Goal: Information Seeking & Learning: Learn about a topic

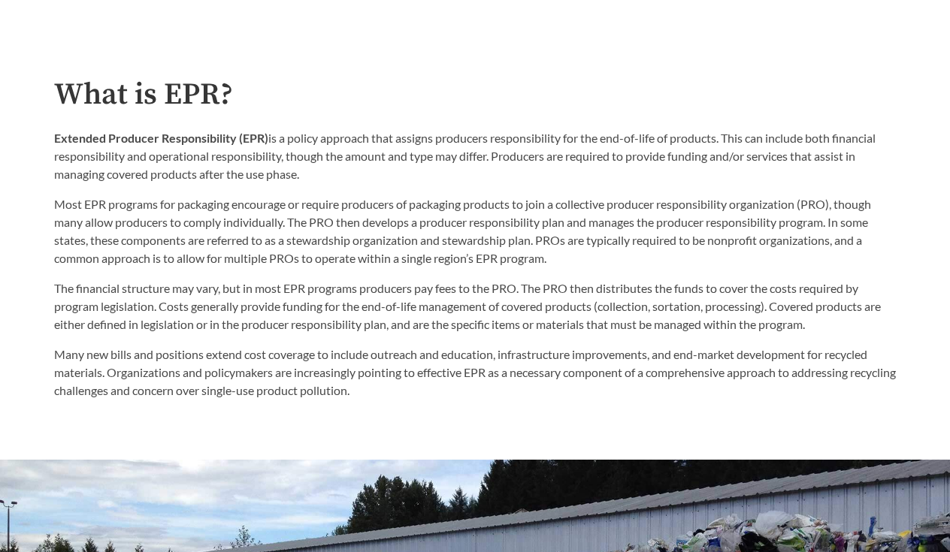
scroll to position [708, 0]
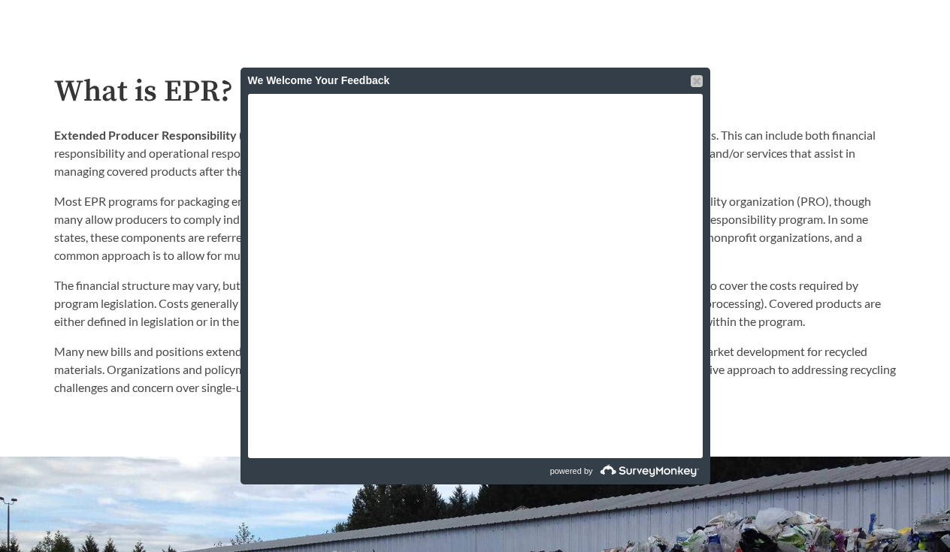
click at [693, 80] on div at bounding box center [696, 81] width 12 height 12
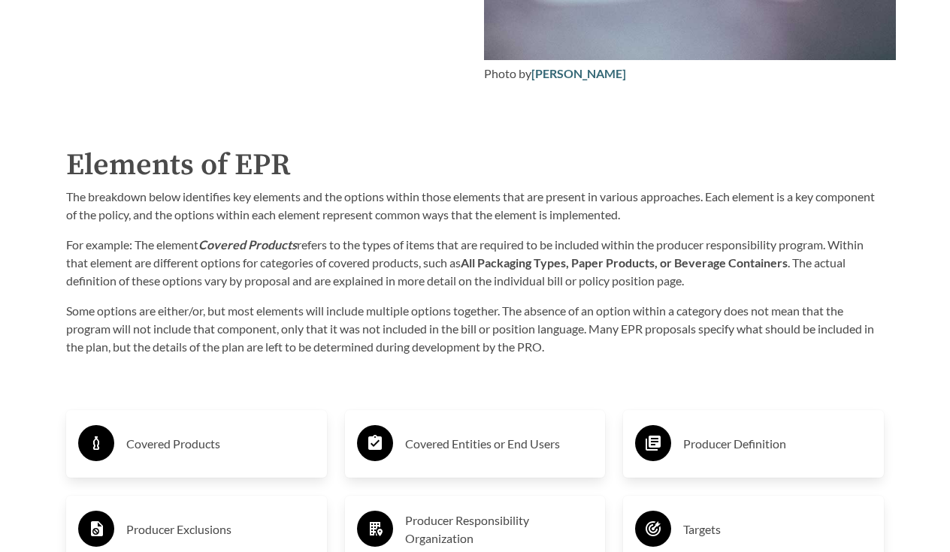
scroll to position [2087, 0]
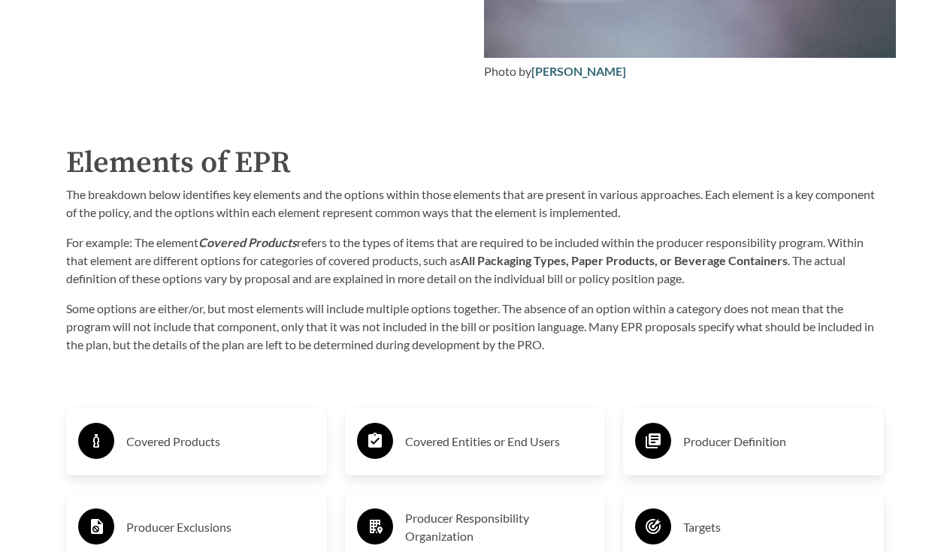
click at [196, 434] on h3 "Covered Products" at bounding box center [220, 442] width 189 height 24
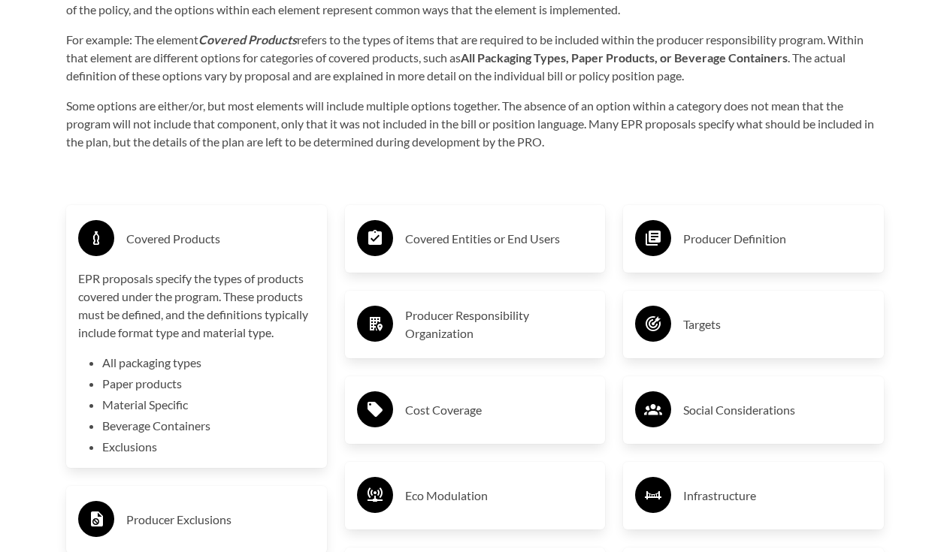
scroll to position [2317, 0]
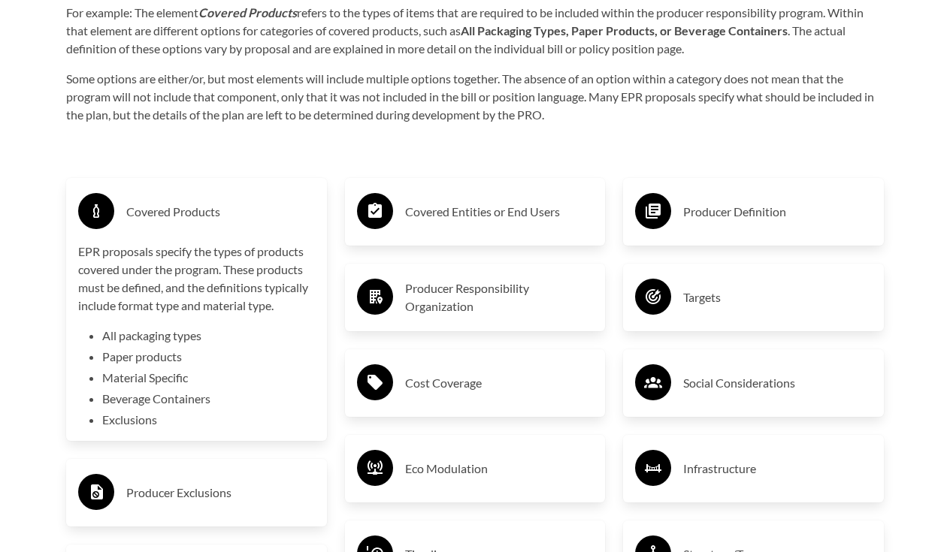
click at [482, 216] on h3 "Covered Entities or End Users" at bounding box center [499, 212] width 189 height 24
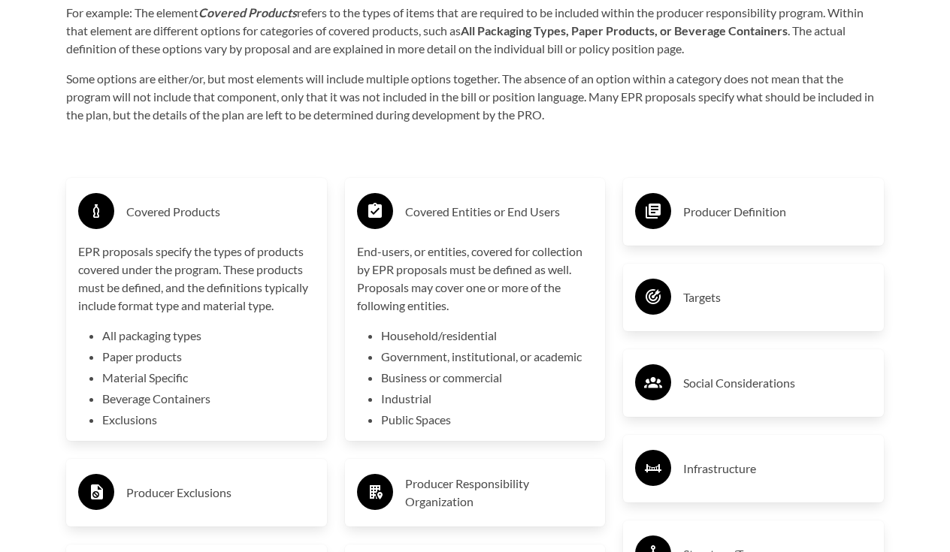
click at [482, 216] on h3 "Covered Entities or End Users" at bounding box center [499, 212] width 189 height 24
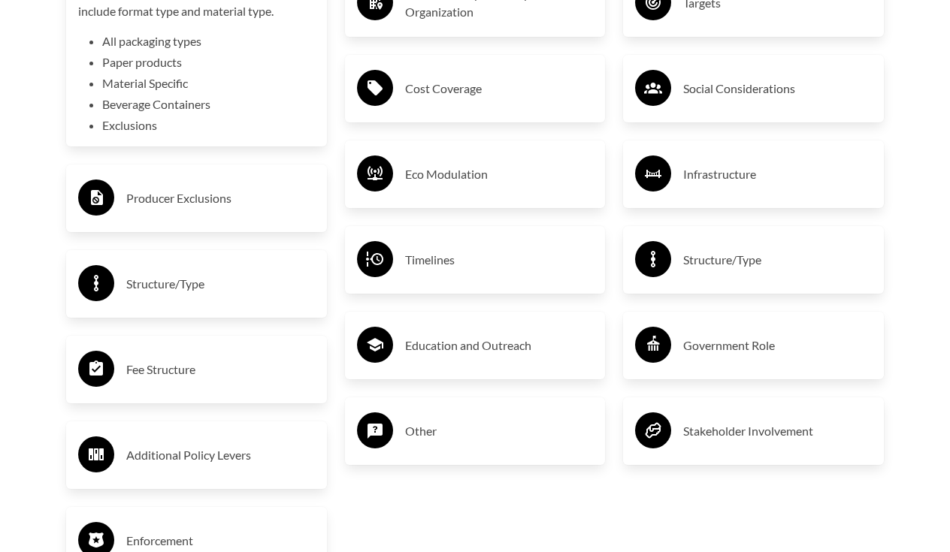
scroll to position [2560, 0]
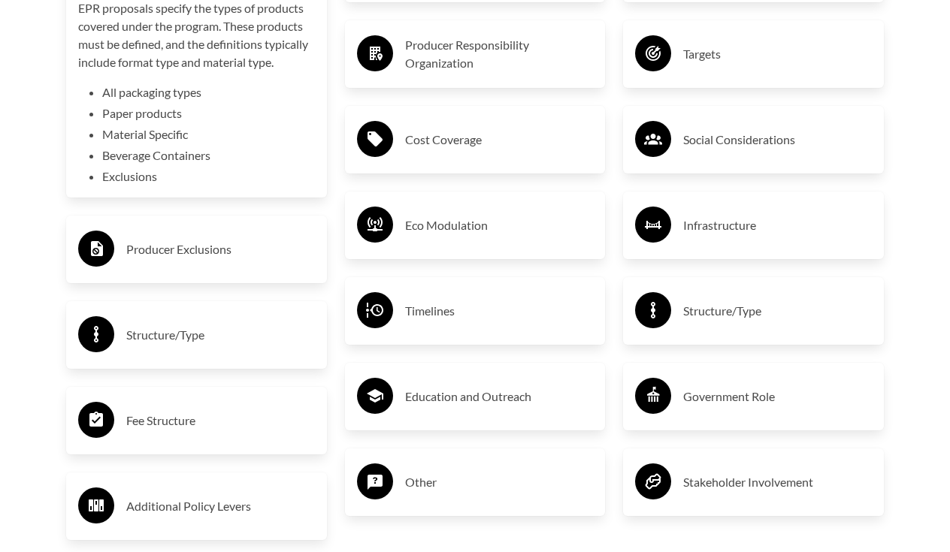
click at [721, 414] on div "Government Role" at bounding box center [753, 397] width 237 height 44
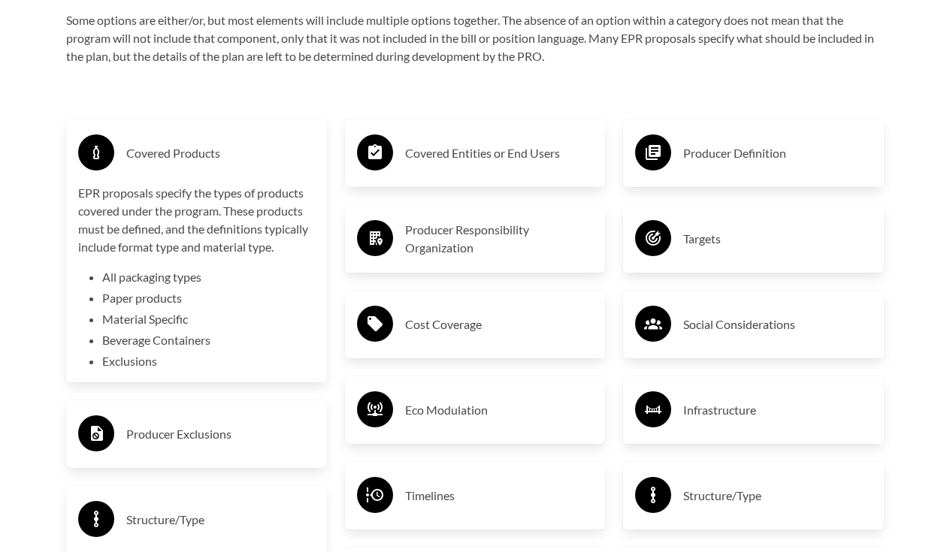
scroll to position [2372, 0]
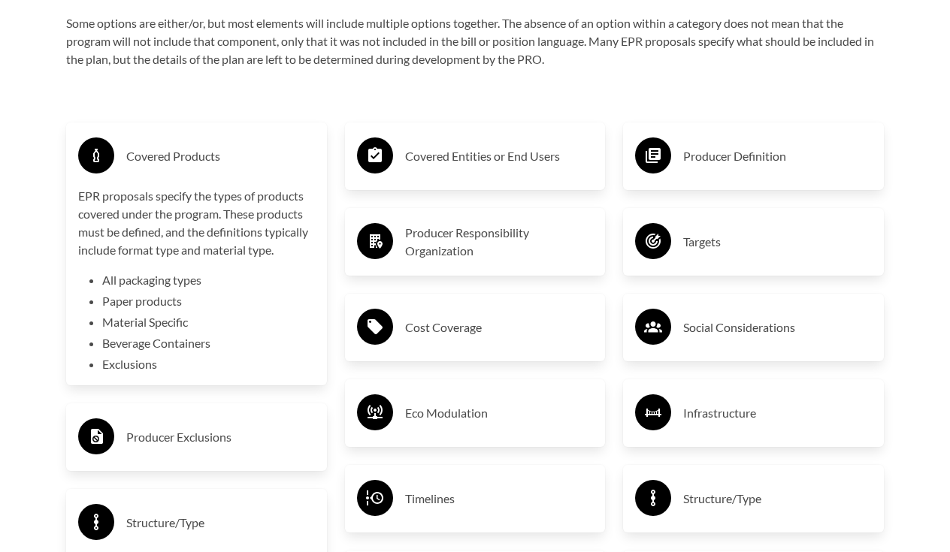
click at [545, 162] on h3 "Covered Entities or End Users" at bounding box center [499, 156] width 189 height 24
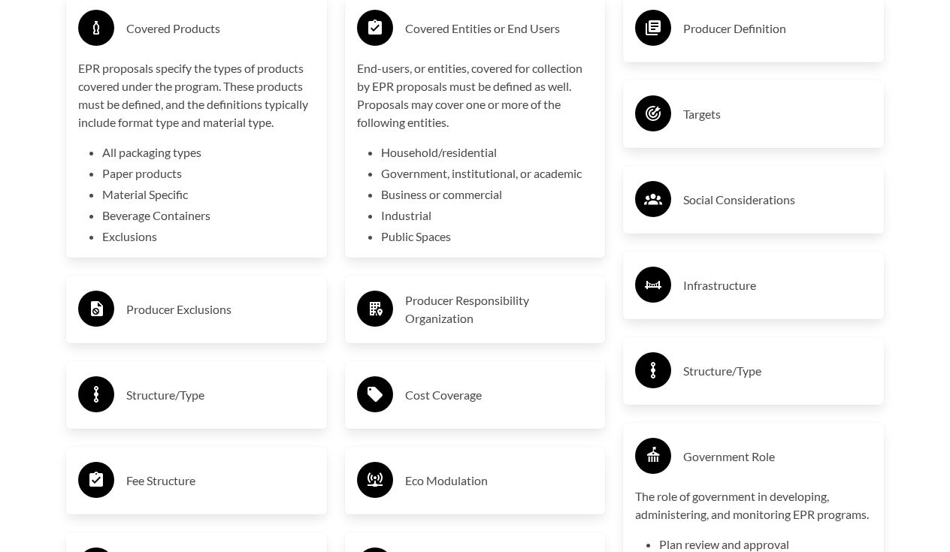
scroll to position [2508, 0]
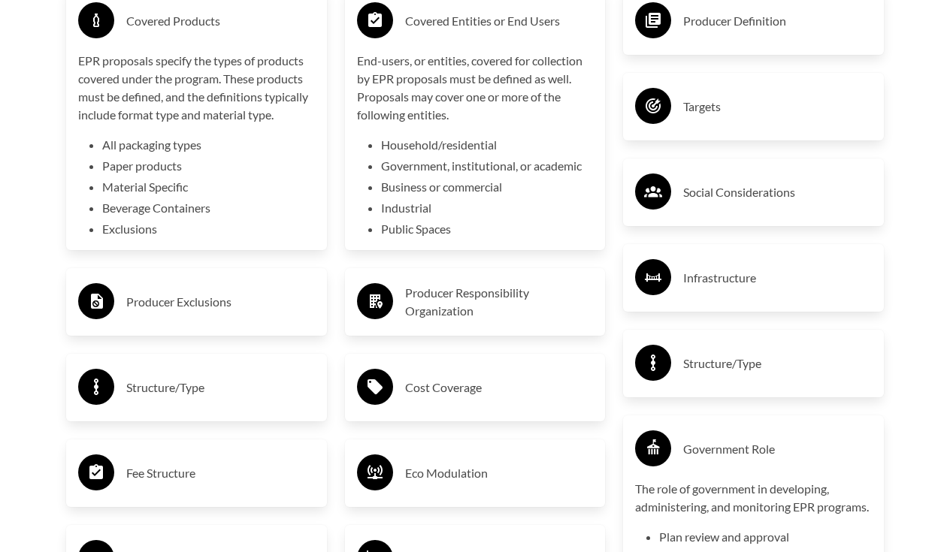
click at [222, 309] on h3 "Producer Exclusions" at bounding box center [220, 302] width 189 height 24
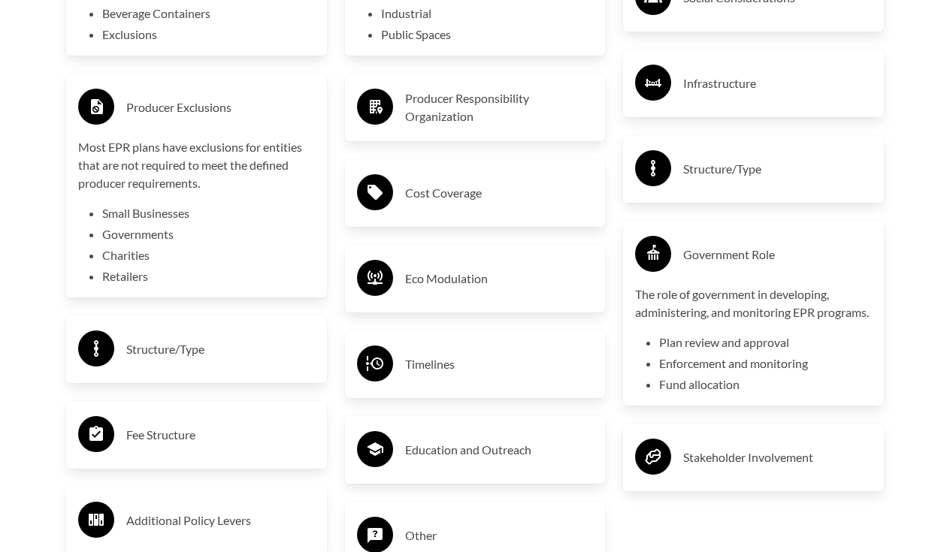
click at [207, 347] on h3 "Structure/Type" at bounding box center [220, 349] width 189 height 24
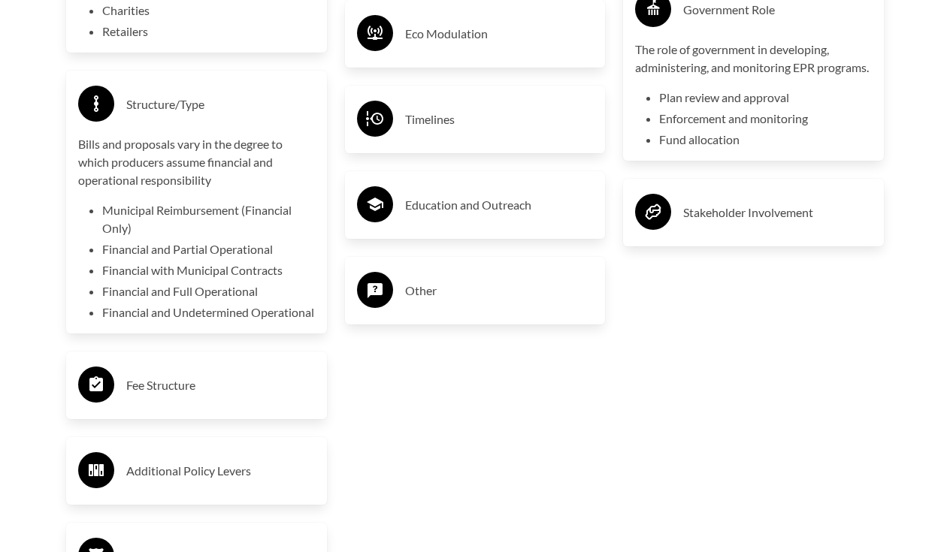
scroll to position [3004, 0]
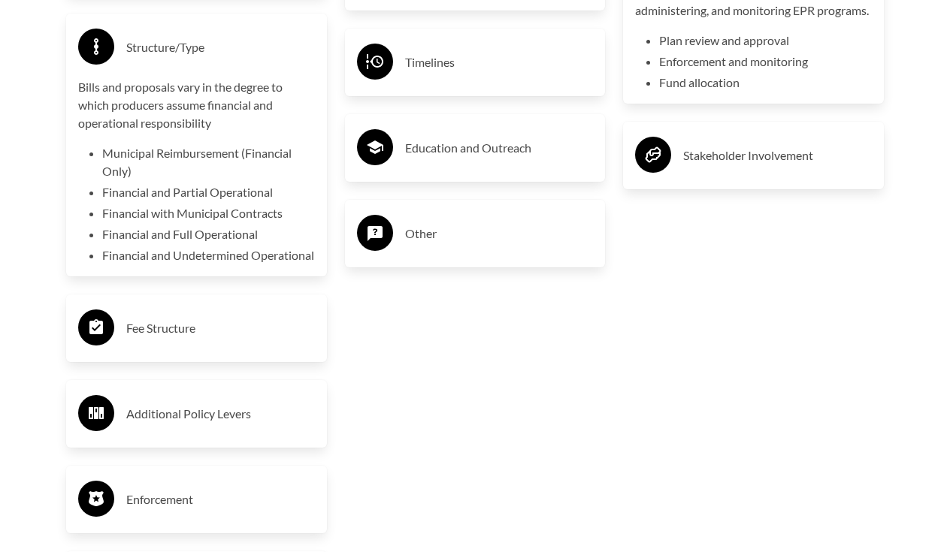
click at [207, 330] on div "Fee Structure" at bounding box center [196, 328] width 237 height 44
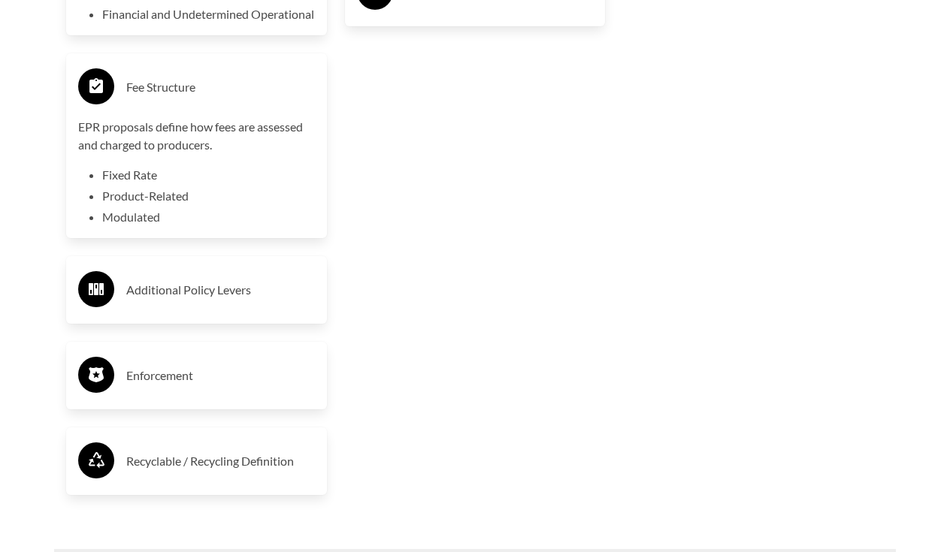
click at [208, 302] on h3 "Additional Policy Levers" at bounding box center [220, 290] width 189 height 24
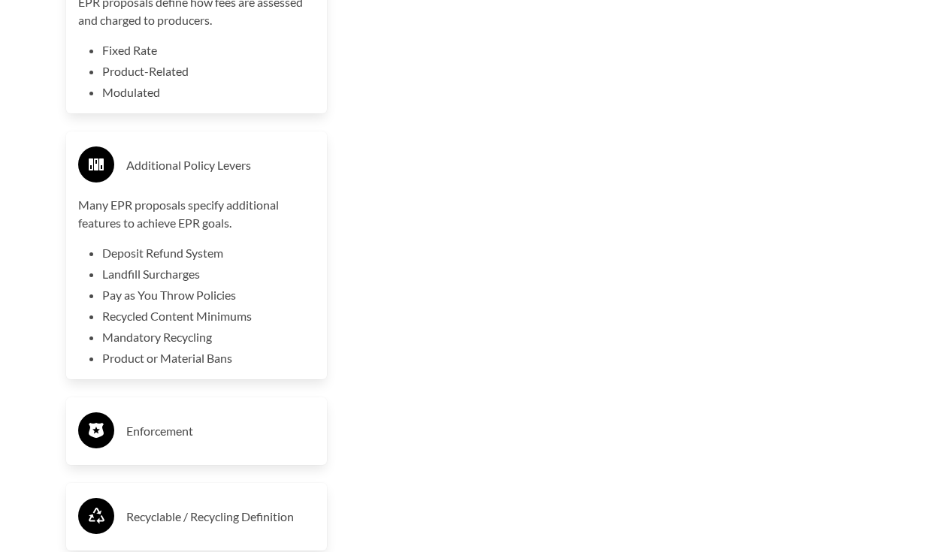
scroll to position [3398, 0]
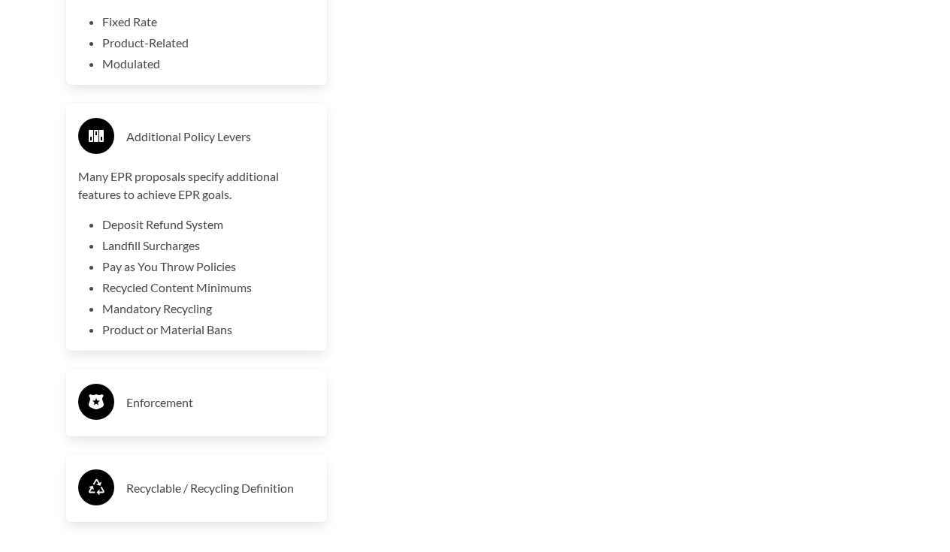
click at [212, 415] on h3 "Enforcement" at bounding box center [220, 403] width 189 height 24
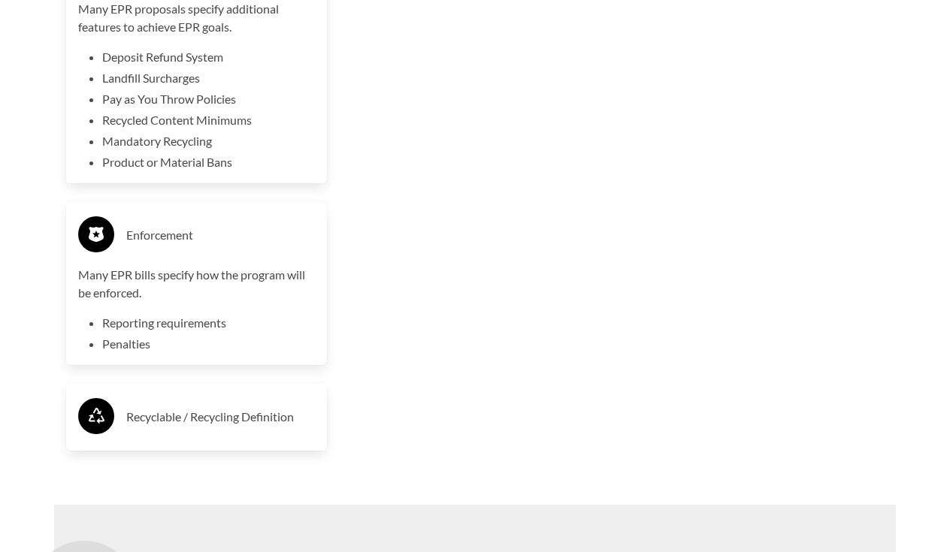
scroll to position [3574, 0]
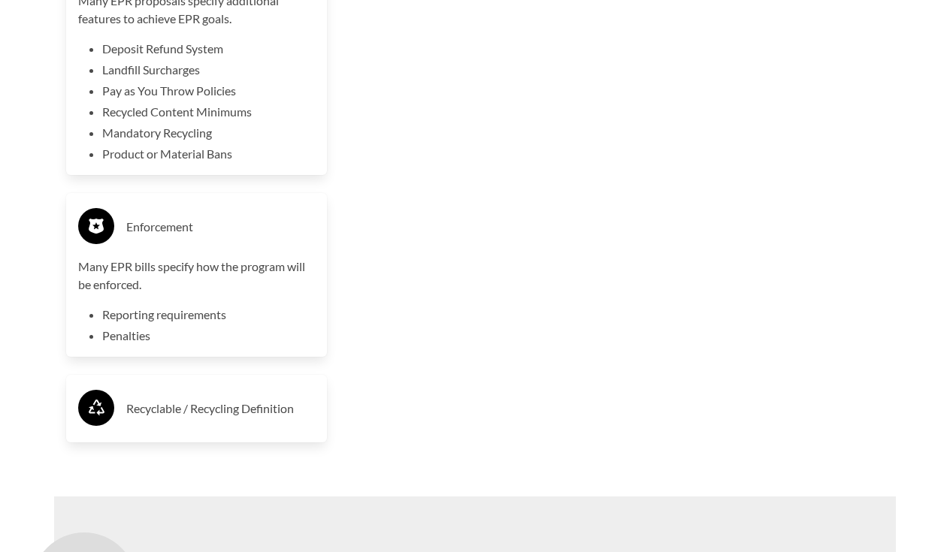
click at [202, 421] on h3 "Recyclable / Recycling Definition" at bounding box center [220, 409] width 189 height 24
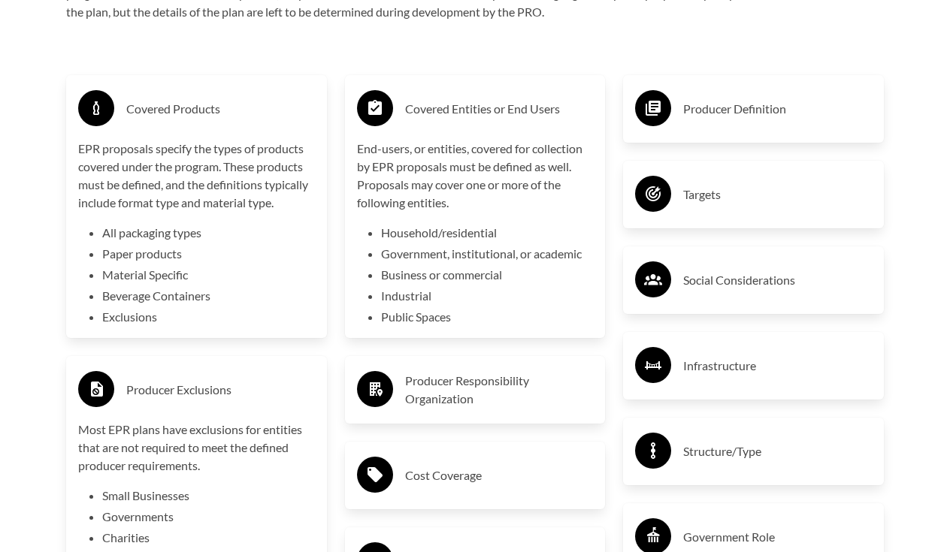
scroll to position [2406, 0]
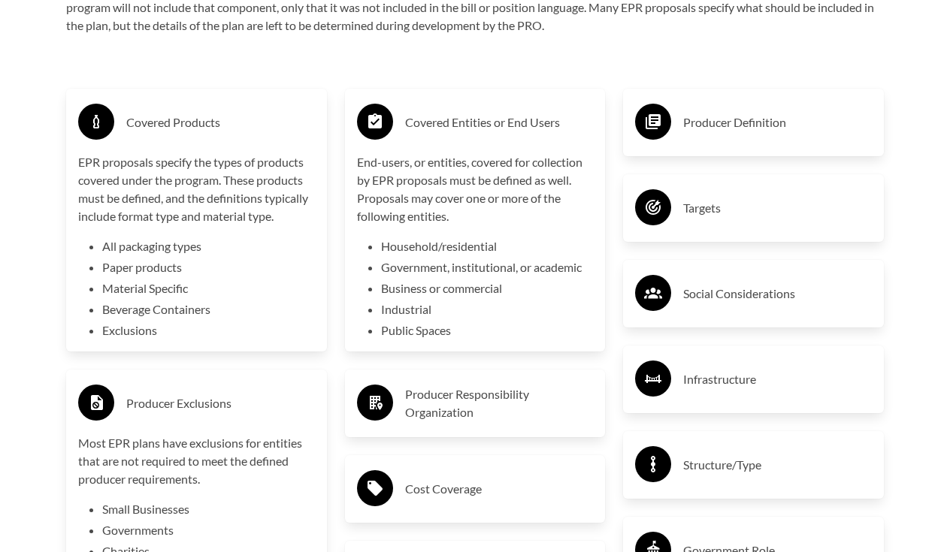
click at [486, 415] on h3 "Producer Responsibility Organization" at bounding box center [499, 403] width 189 height 36
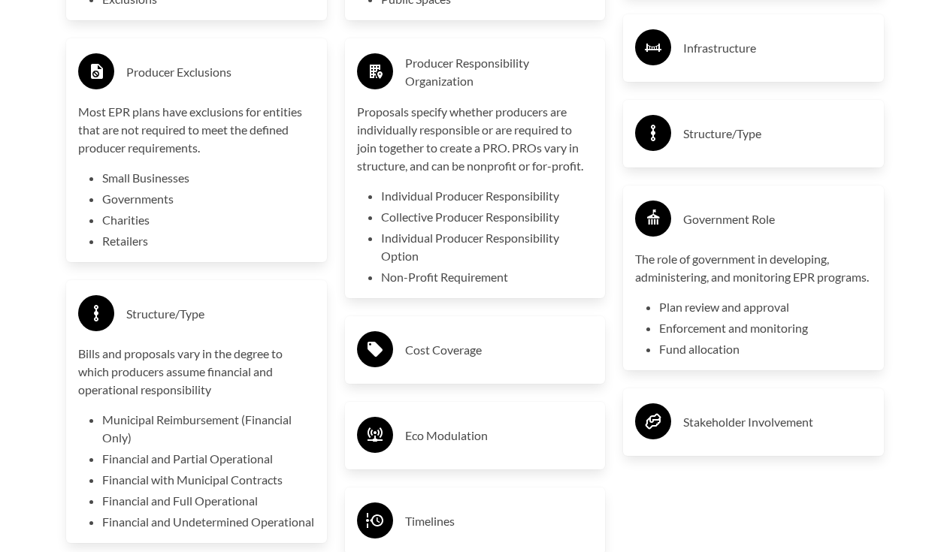
click at [487, 360] on h3 "Cost Coverage" at bounding box center [499, 350] width 189 height 24
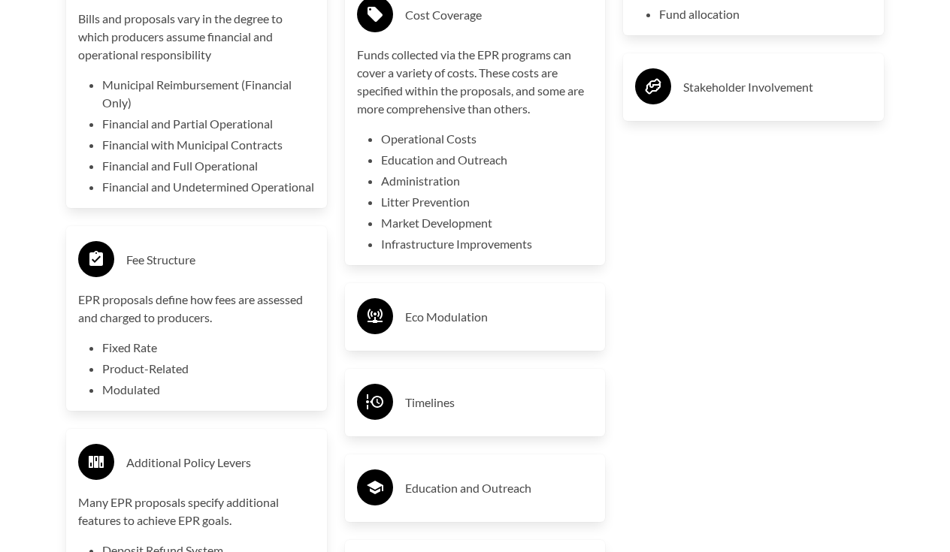
scroll to position [3115, 0]
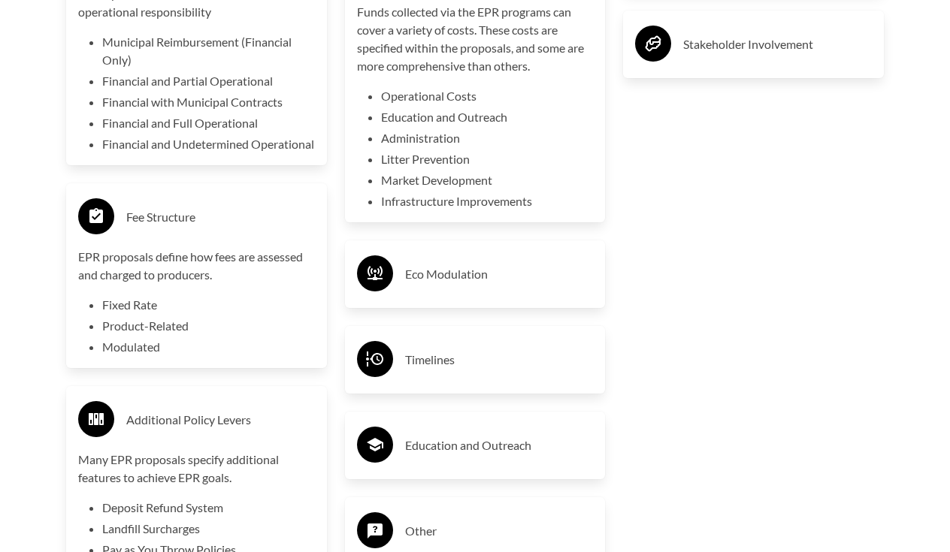
click at [489, 304] on div "Eco Modulation" at bounding box center [475, 274] width 261 height 68
click at [490, 279] on h3 "Eco Modulation" at bounding box center [499, 274] width 189 height 24
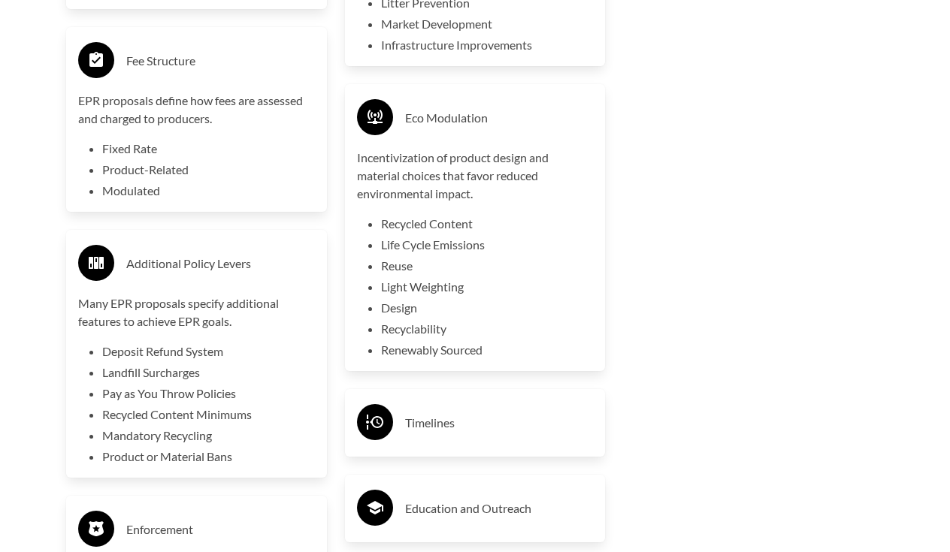
scroll to position [3279, 0]
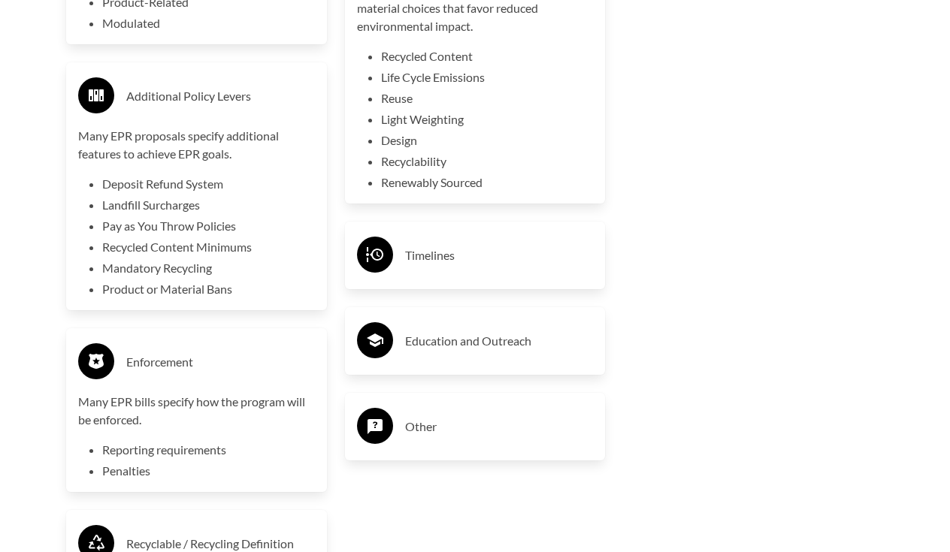
click at [485, 255] on h3 "Timelines" at bounding box center [499, 255] width 189 height 24
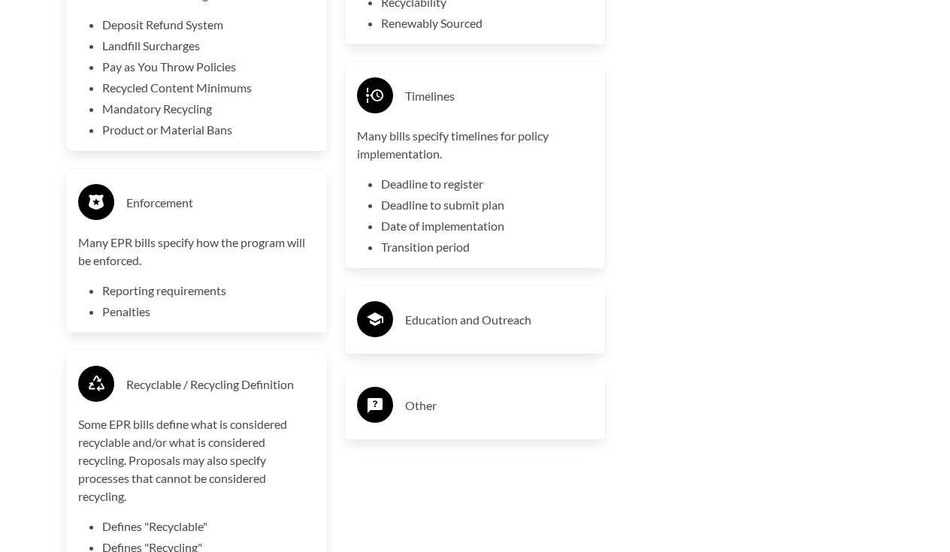
click at [480, 322] on h3 "Education and Outreach" at bounding box center [499, 320] width 189 height 24
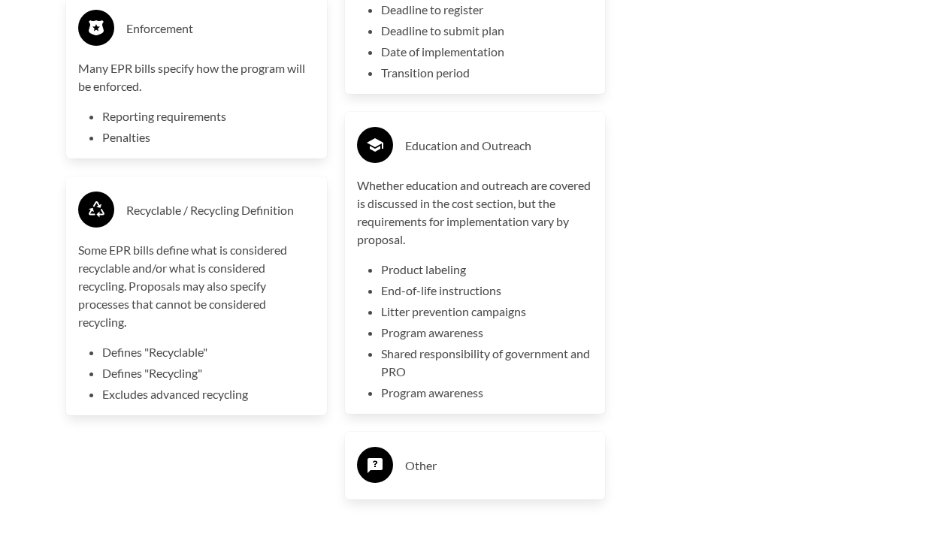
click at [468, 466] on h3 "Other" at bounding box center [499, 466] width 189 height 24
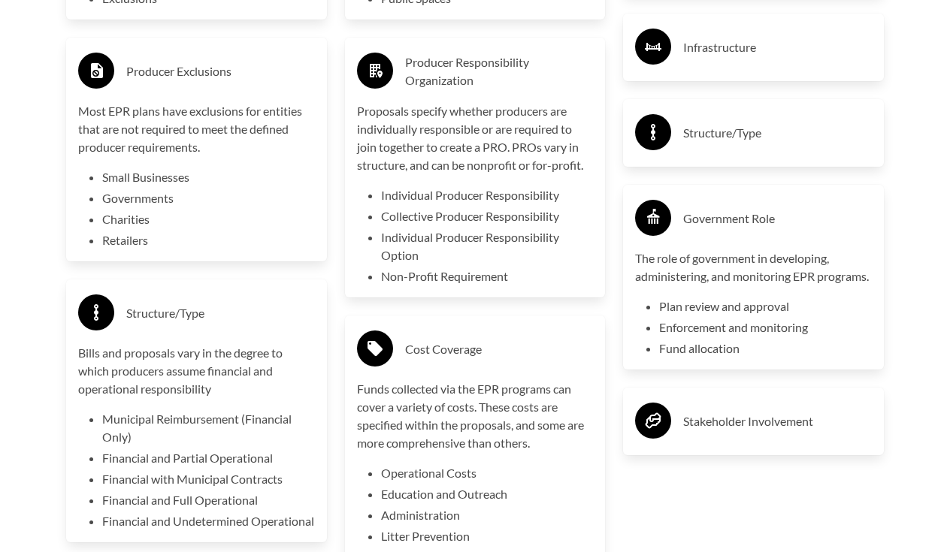
click at [708, 433] on h3 "Stakeholder Involvement" at bounding box center [777, 421] width 189 height 24
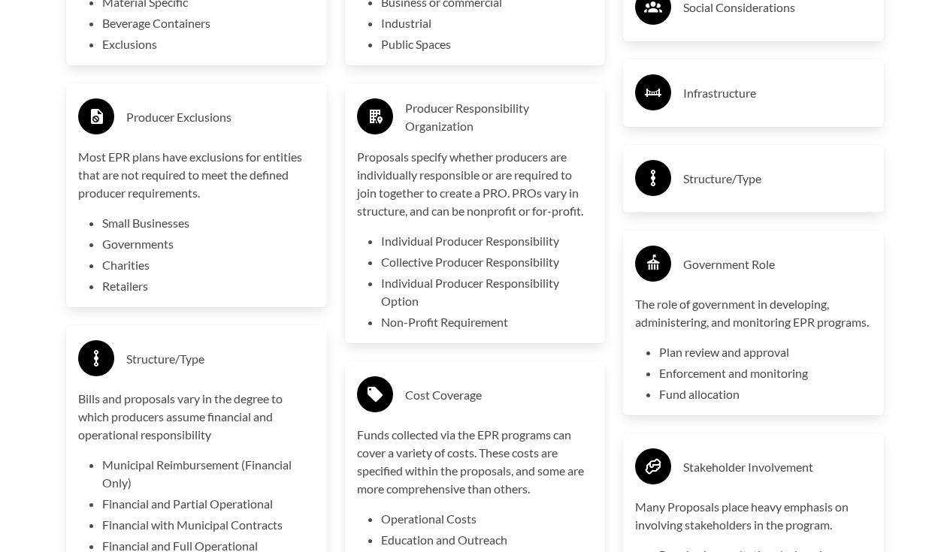
scroll to position [2683, 0]
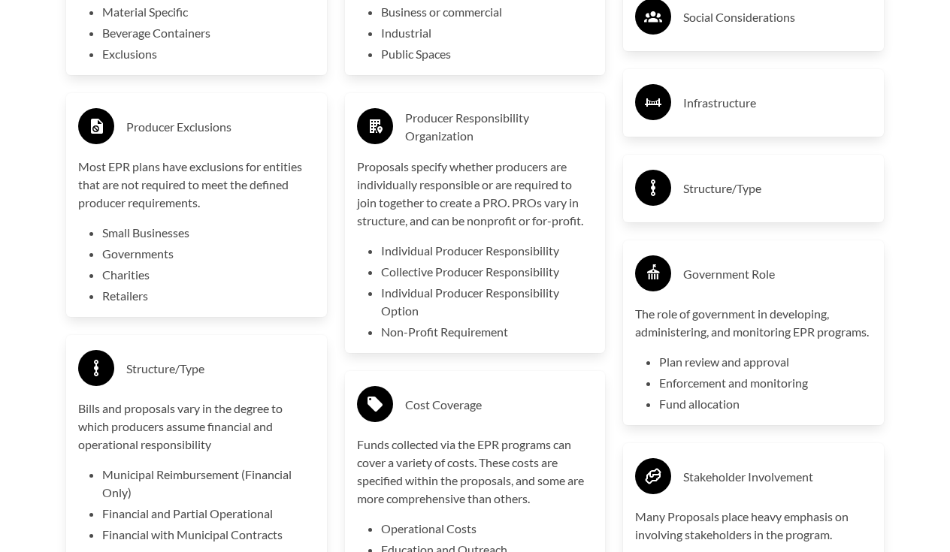
click at [746, 207] on div "Structure/Type" at bounding box center [753, 189] width 237 height 44
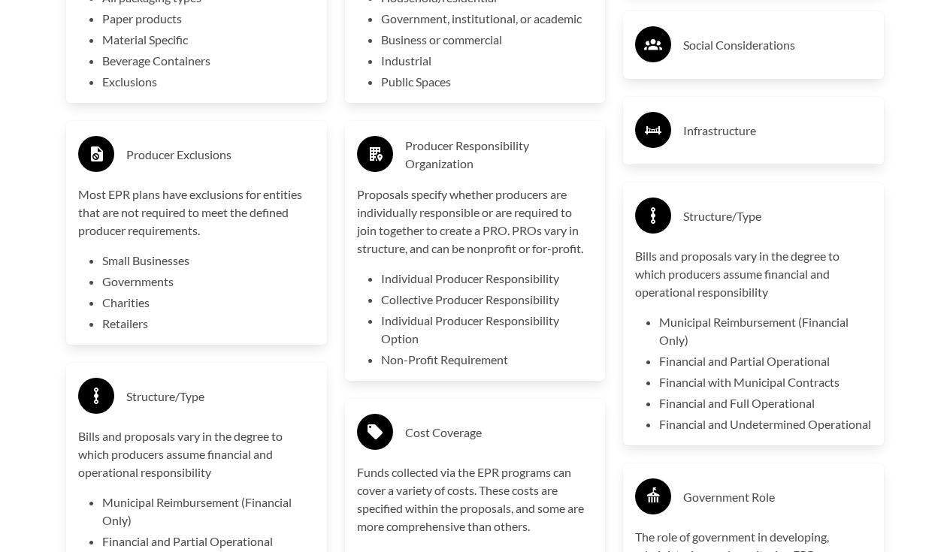
scroll to position [2602, 0]
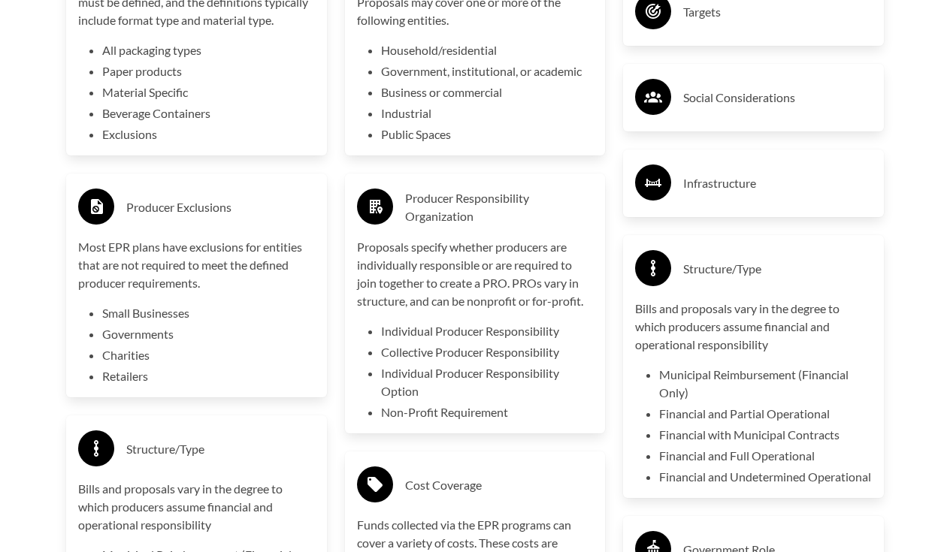
click at [744, 189] on h3 "Infrastructure" at bounding box center [777, 183] width 189 height 24
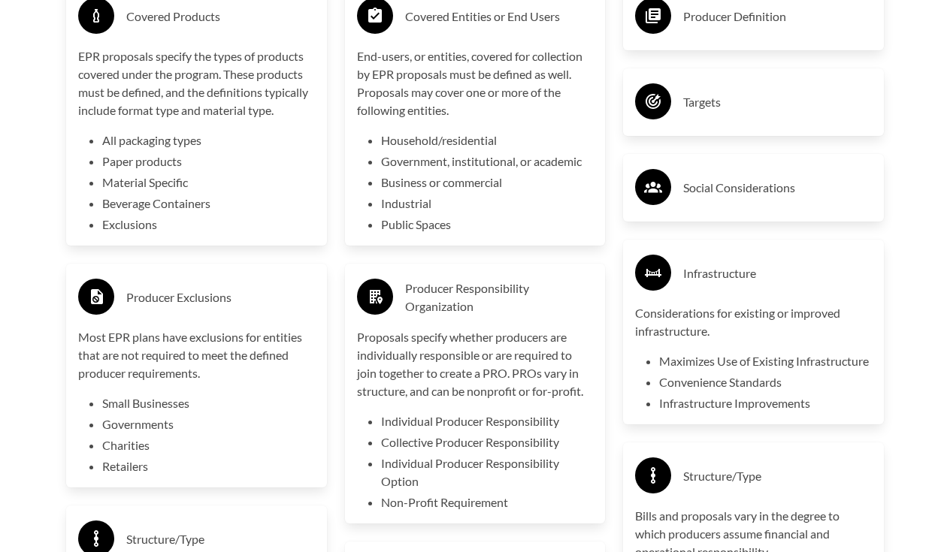
scroll to position [2504, 0]
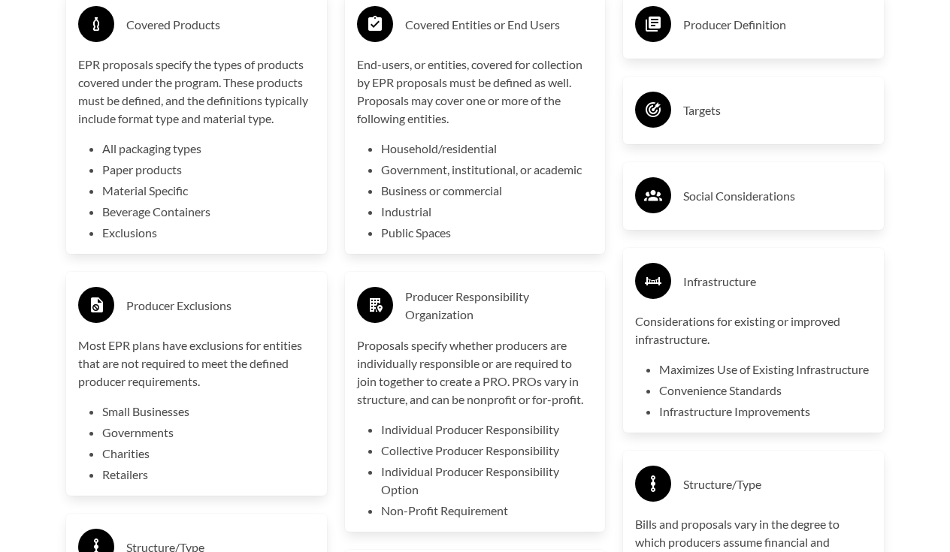
click at [742, 210] on div "Social Considerations" at bounding box center [753, 196] width 237 height 44
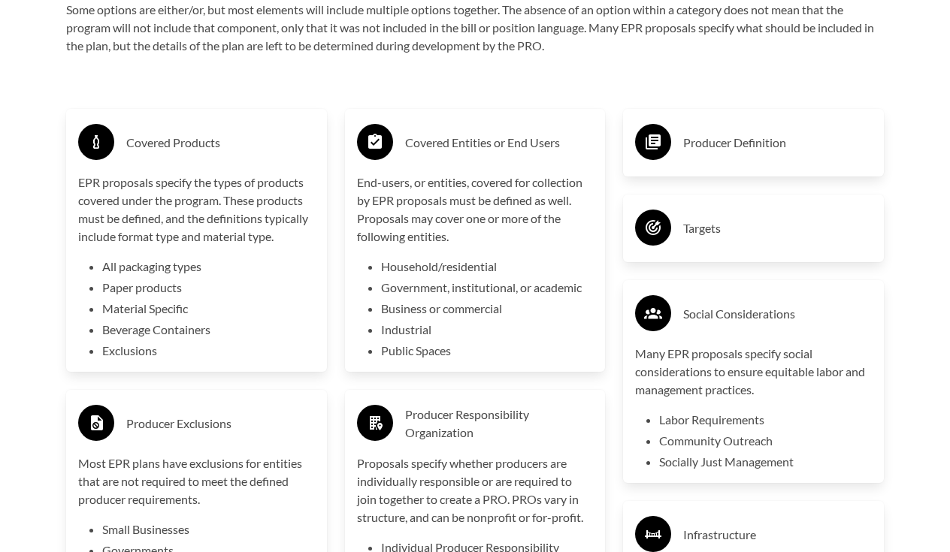
scroll to position [2315, 0]
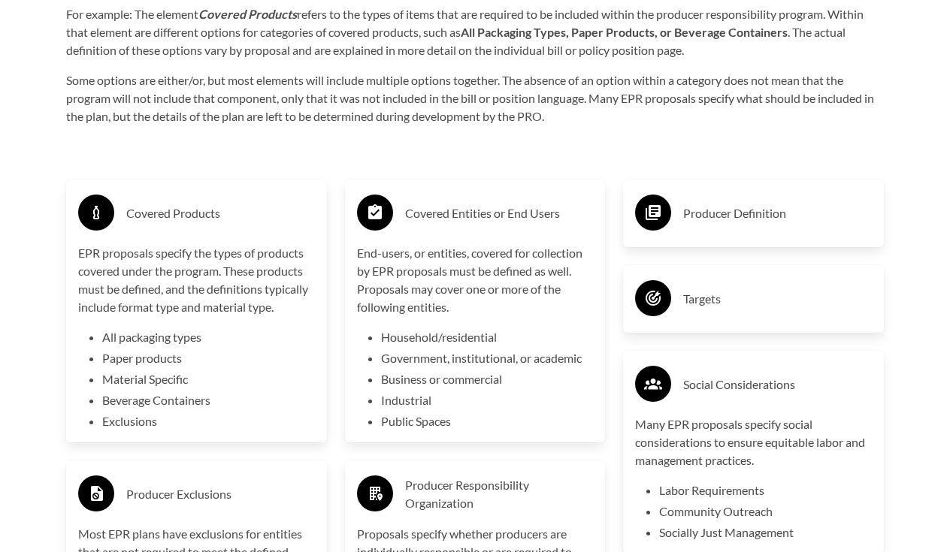
click at [741, 292] on h3 "Targets" at bounding box center [777, 299] width 189 height 24
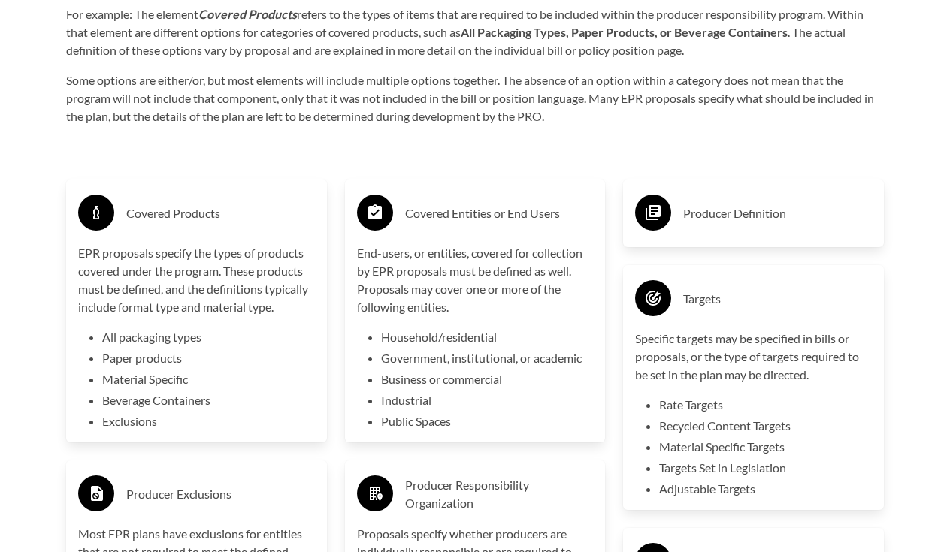
click at [753, 213] on h3 "Producer Definition" at bounding box center [777, 213] width 189 height 24
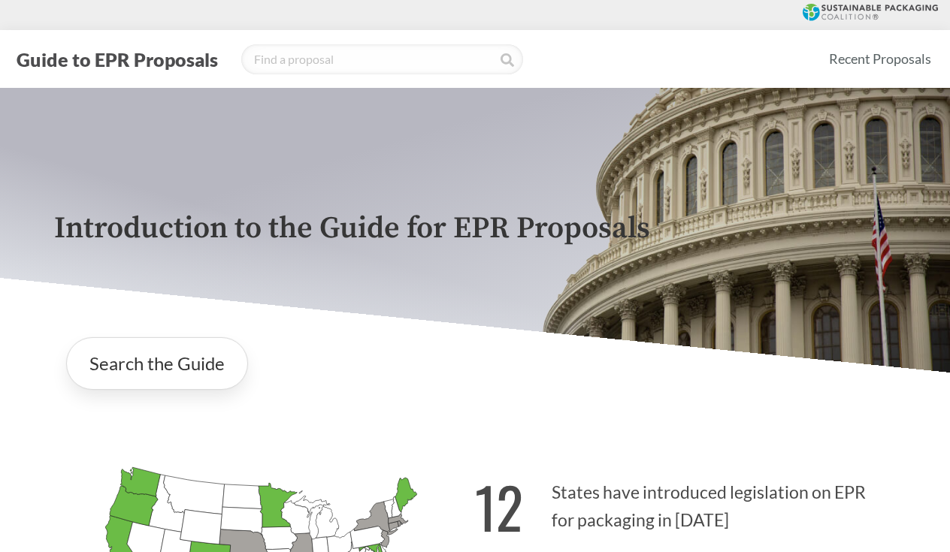
scroll to position [0, 0]
